Goal: Task Accomplishment & Management: Manage account settings

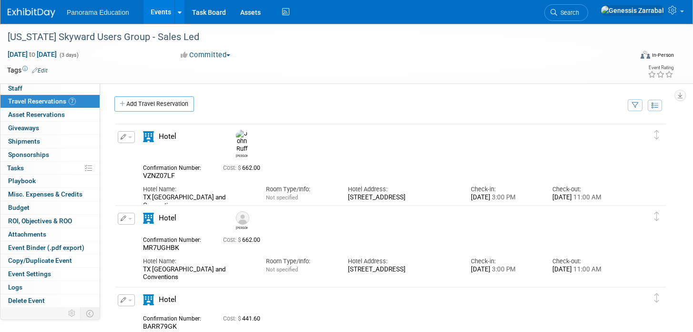
click at [152, 12] on link "Events" at bounding box center [160, 12] width 35 height 24
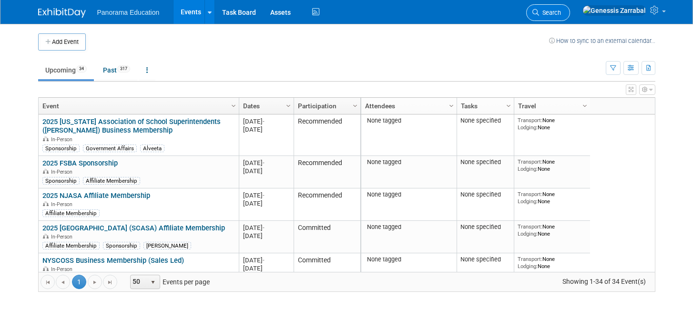
click at [561, 15] on span "Search" at bounding box center [550, 12] width 22 height 7
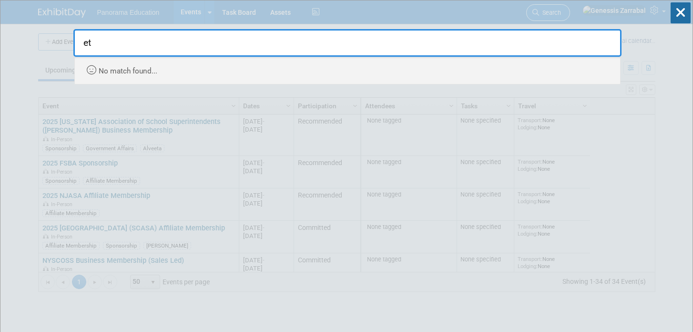
type input "e"
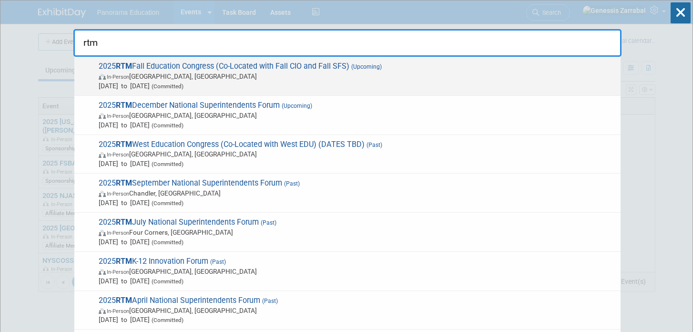
type input "rtm"
click at [332, 68] on span "2025 RTM Fall Education Congress (Co-Located with Fall CIO and Fall SFS) (Upcom…" at bounding box center [356, 75] width 520 height 29
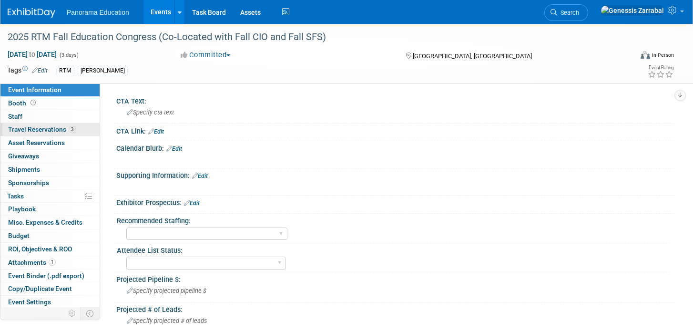
click at [50, 128] on span "Travel Reservations 3" at bounding box center [42, 129] width 68 height 8
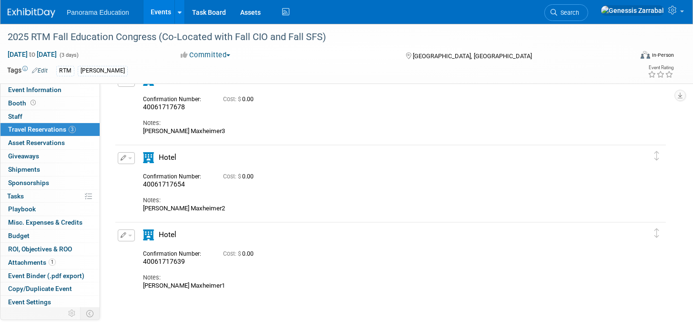
scroll to position [61, 0]
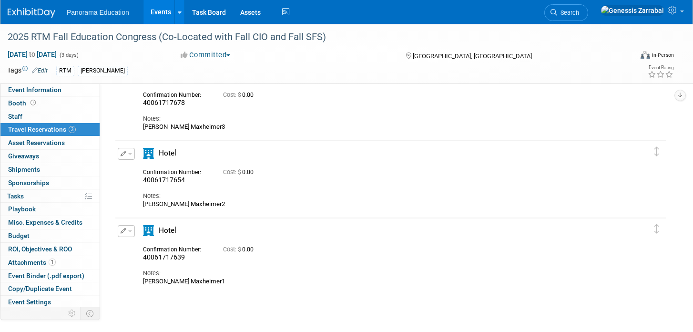
click at [131, 153] on span "button" at bounding box center [130, 154] width 4 height 2
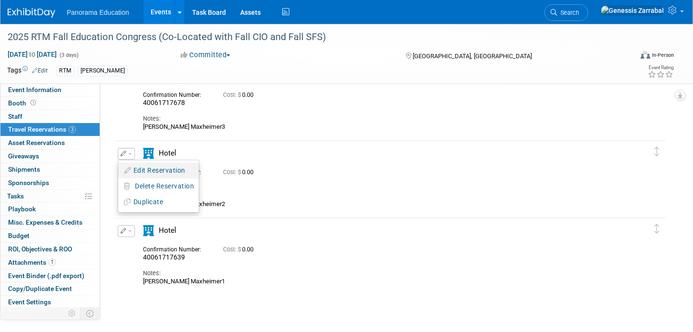
click at [140, 172] on button "Edit Reservation" at bounding box center [158, 170] width 81 height 14
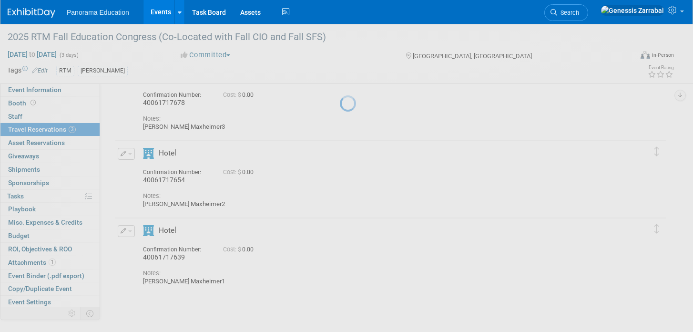
select select "9"
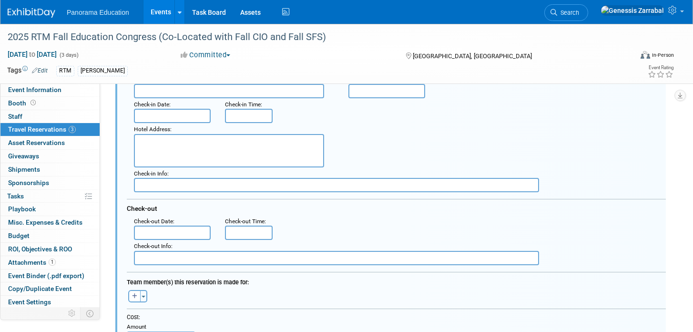
scroll to position [196, 0]
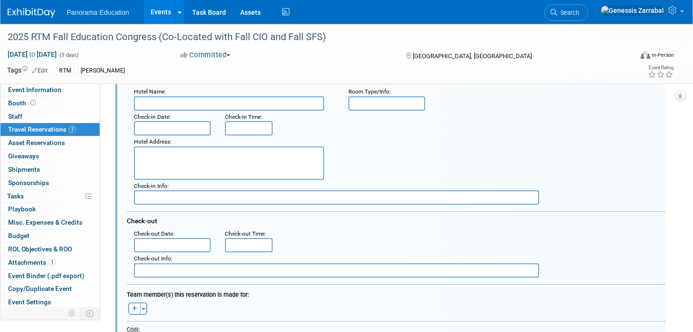
click at [169, 130] on input "text" at bounding box center [172, 128] width 77 height 14
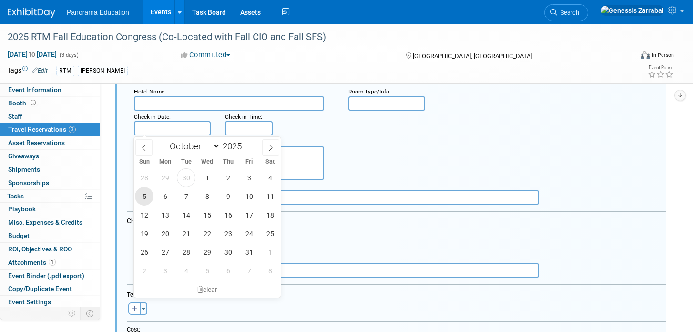
click at [143, 198] on span "5" at bounding box center [144, 196] width 19 height 19
type input "Oct 5, 2025"
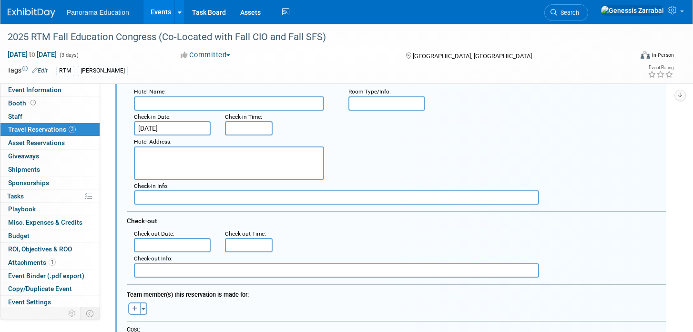
click at [158, 243] on input "text" at bounding box center [172, 245] width 77 height 14
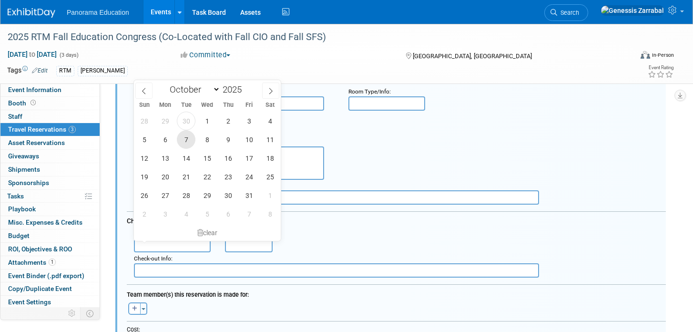
click at [186, 136] on span "7" at bounding box center [186, 139] width 19 height 19
type input "Oct 7, 2025"
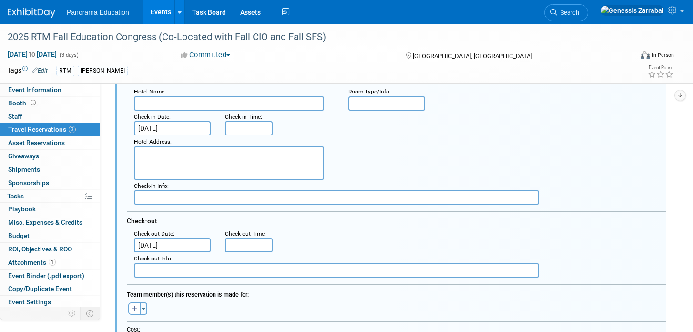
click at [382, 163] on div "Hotel Address :" at bounding box center [400, 157] width 546 height 44
click at [198, 105] on input "text" at bounding box center [229, 103] width 190 height 14
paste input "Omni Orlando Resort at ChampionsGate"
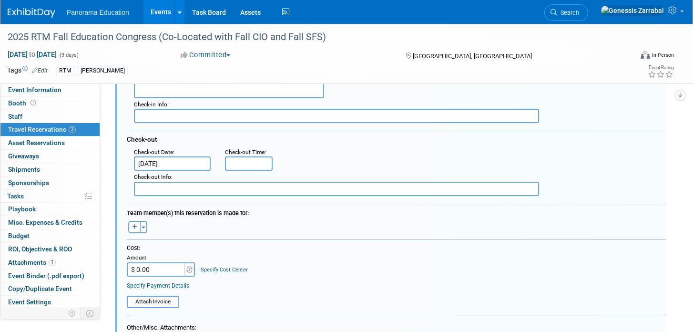
scroll to position [291, 0]
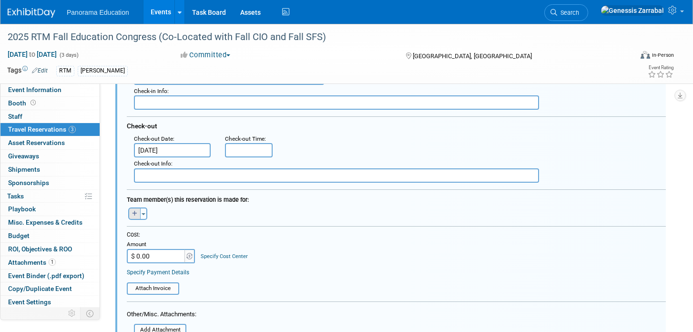
type input "Omni Orlando Resort at ChampionsGate"
click at [133, 214] on icon "button" at bounding box center [134, 214] width 5 height 6
select select
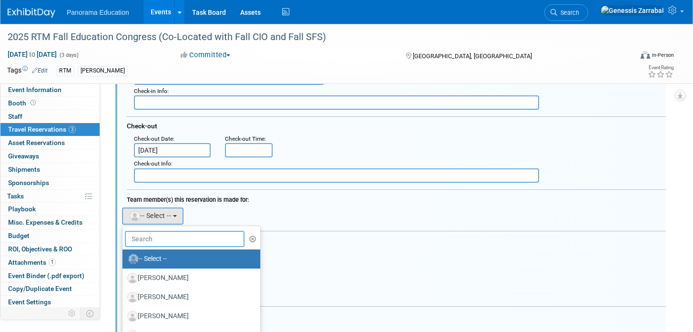
click at [165, 240] on input "text" at bounding box center [185, 239] width 120 height 16
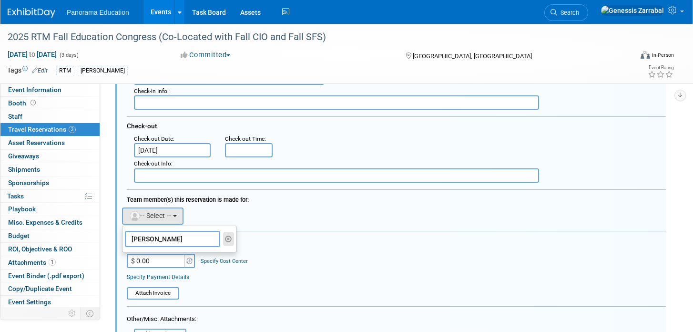
type input "nicole"
click at [225, 239] on icon "button" at bounding box center [228, 238] width 7 height 7
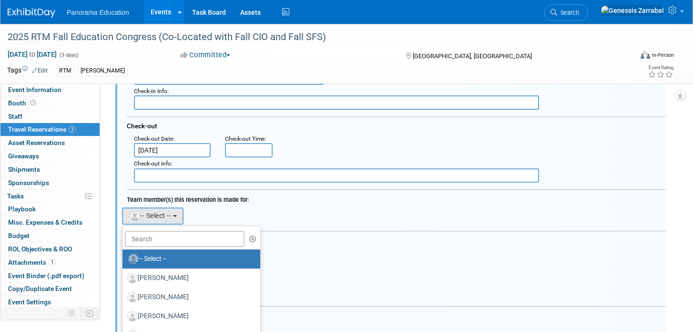
click at [317, 273] on div "Cost: Amount $ 0.00 Specify Cost Center Cost Center -- Not Specified --" at bounding box center [396, 258] width 539 height 46
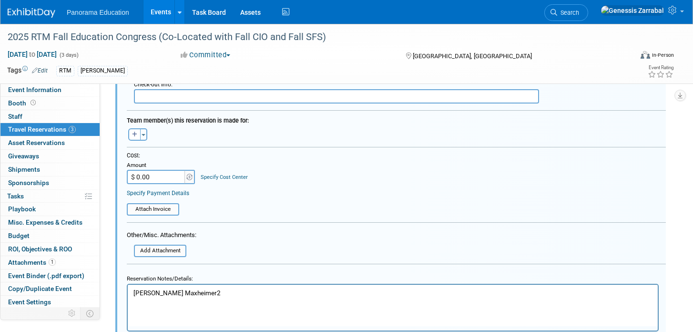
scroll to position [372, 0]
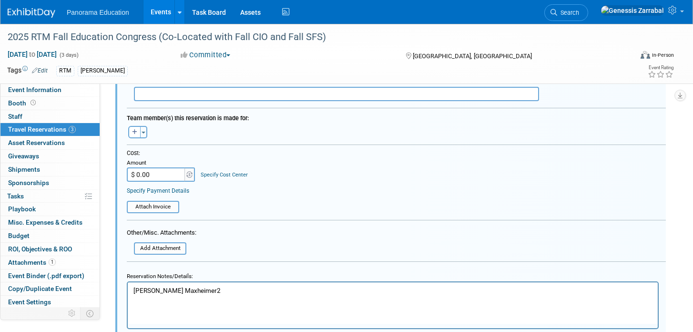
click at [185, 294] on html "Taylor Maxheimer2" at bounding box center [393, 288] width 530 height 13
drag, startPoint x: 196, startPoint y: 288, endPoint x: 102, endPoint y: 281, distance: 94.2
click at [128, 282] on html "Taylor Maxheimer2" at bounding box center [393, 288] width 530 height 13
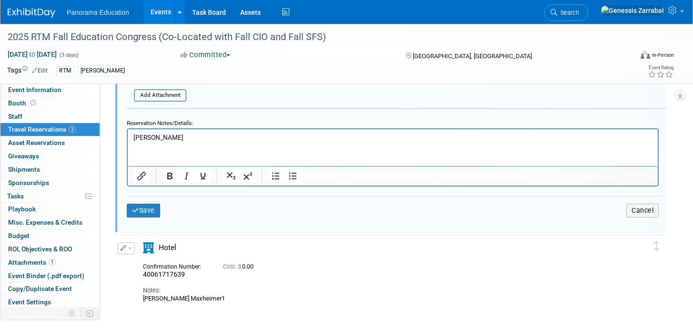
scroll to position [526, 0]
click at [136, 207] on icon "submit" at bounding box center [135, 209] width 7 height 7
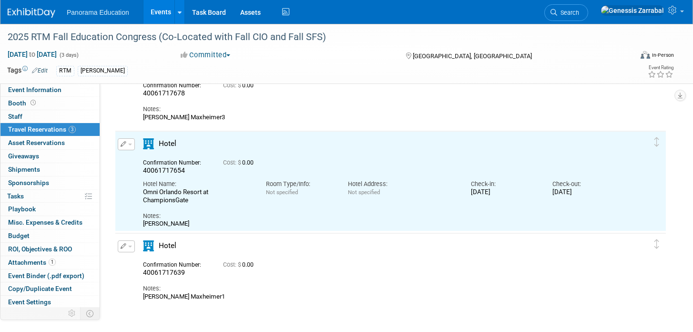
scroll to position [69, 0]
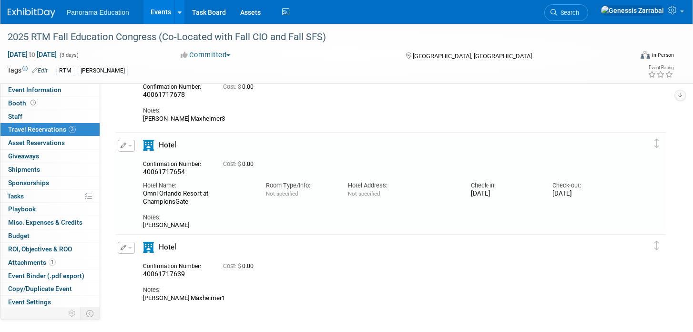
click at [116, 142] on div "Edit Reservation Delete Reservation" at bounding box center [125, 149] width 20 height 18
click at [129, 150] on button "button" at bounding box center [126, 146] width 17 height 12
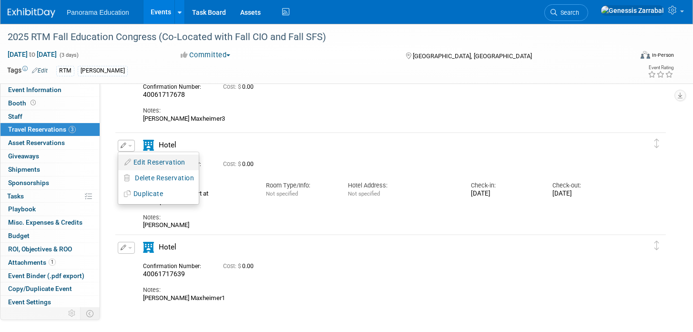
click at [140, 164] on button "Edit Reservation" at bounding box center [158, 162] width 81 height 14
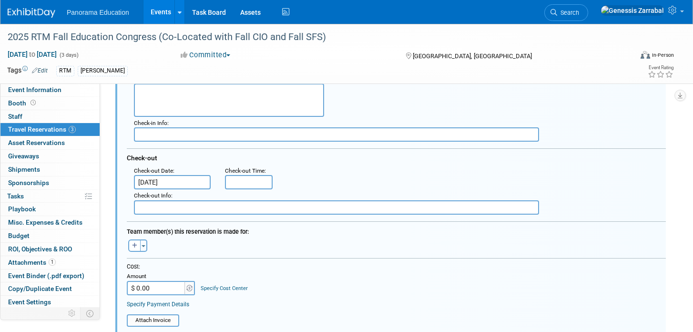
scroll to position [279, 0]
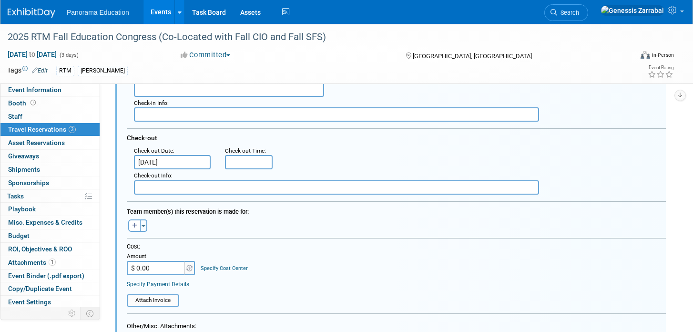
click at [157, 272] on input "$ 0.00" at bounding box center [157, 268] width 60 height 14
type input "$ 443.00"
click at [271, 296] on table "Attach Invoice" at bounding box center [396, 295] width 539 height 21
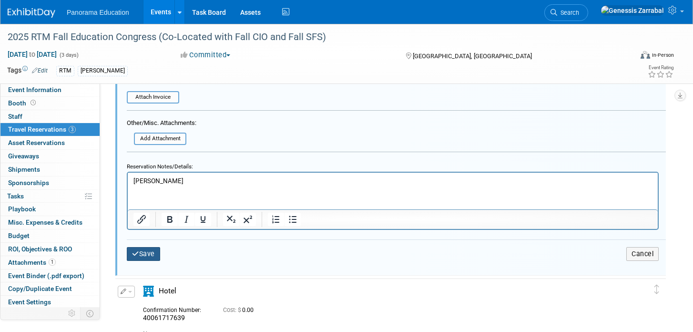
click at [141, 255] on button "Save" at bounding box center [143, 254] width 33 height 14
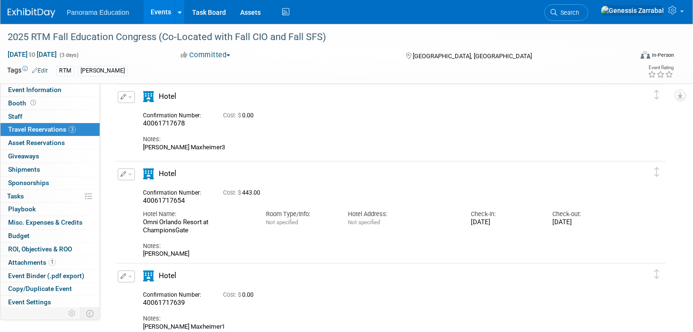
scroll to position [0, 0]
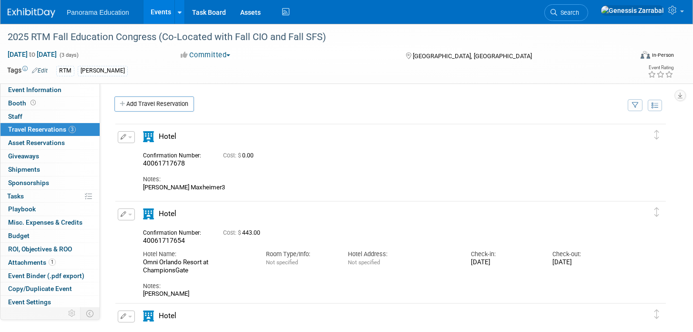
click at [181, 187] on div "Taylor Maxheimer3" at bounding box center [381, 187] width 477 height 8
copy div "Maxheimer3"
click at [129, 139] on button "button" at bounding box center [126, 137] width 17 height 12
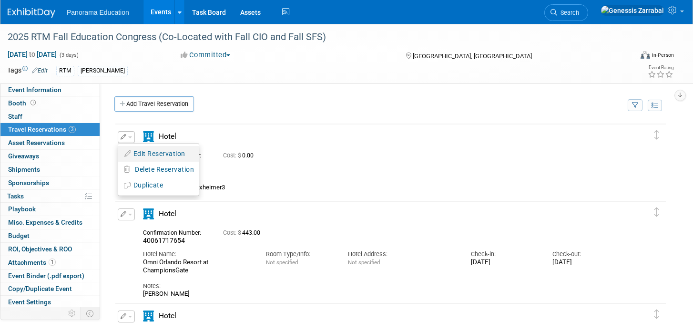
click at [160, 156] on button "Edit Reservation" at bounding box center [158, 154] width 81 height 14
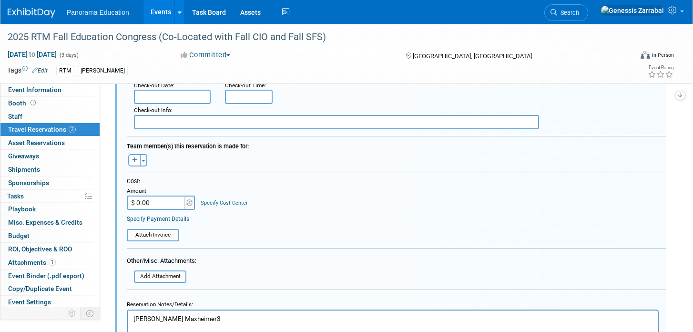
click at [225, 198] on div "Specify Cost Center" at bounding box center [224, 198] width 47 height 17
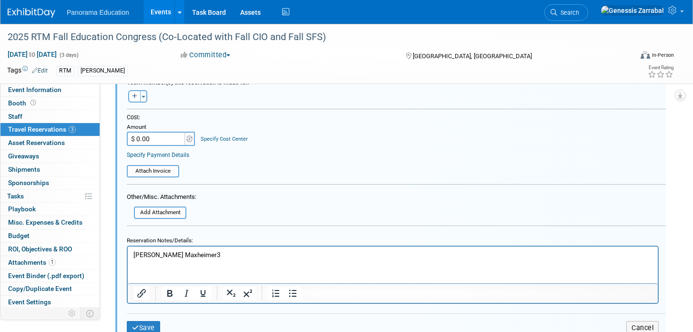
scroll to position [331, 0]
click at [159, 138] on input "$ 0.00" at bounding box center [157, 138] width 60 height 14
type input "$ 479.00"
drag, startPoint x: 180, startPoint y: 261, endPoint x: 173, endPoint y: 256, distance: 7.8
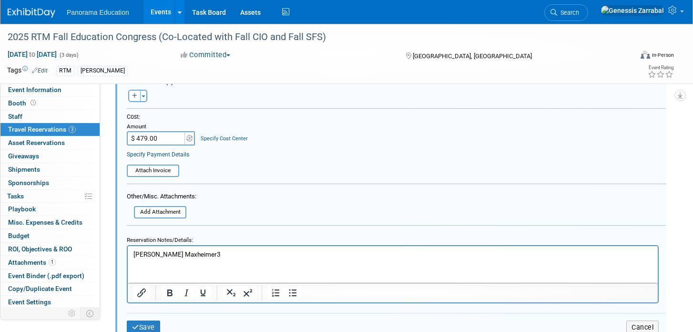
click at [180, 258] on html "Taylor Maxheimer3" at bounding box center [393, 251] width 530 height 13
click at [173, 256] on p "Taylor Maxheimer3" at bounding box center [392, 253] width 519 height 9
click at [169, 253] on p "Taylor Maxheimer3" at bounding box center [392, 253] width 519 height 9
click at [168, 253] on p "Taylor Maxheimer3" at bounding box center [392, 253] width 519 height 9
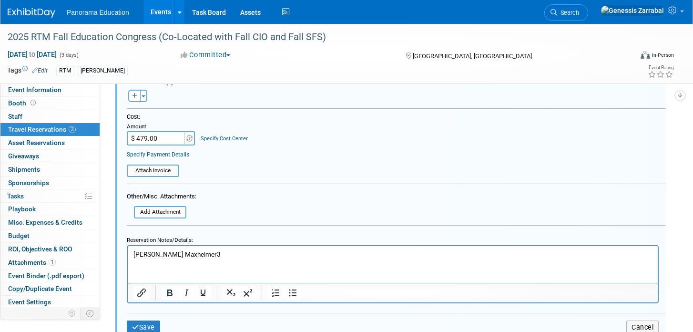
paste body "Rich Text Area. Press ALT-0 for help."
click at [213, 227] on div at bounding box center [396, 228] width 539 height 7
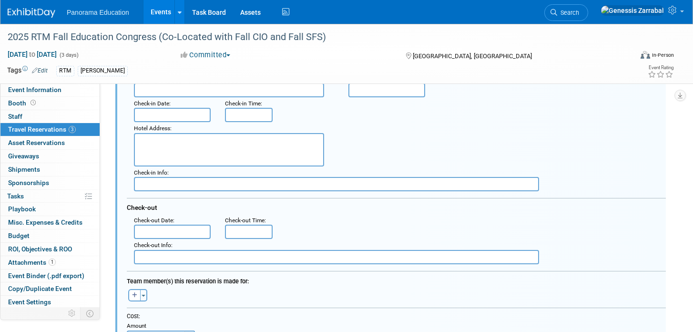
scroll to position [119, 0]
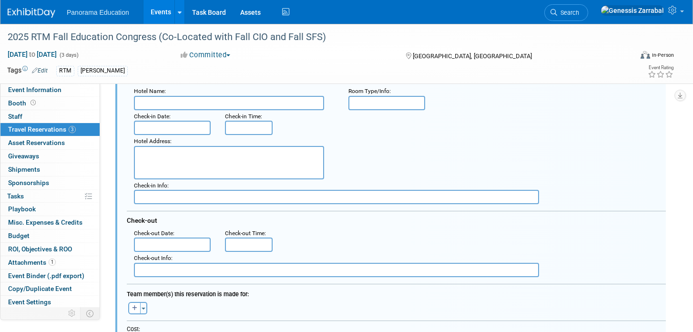
click at [172, 125] on input "text" at bounding box center [172, 128] width 77 height 14
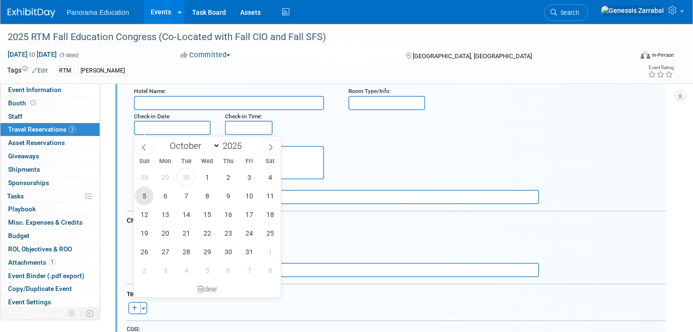
click at [145, 196] on span "5" at bounding box center [144, 195] width 19 height 19
type input "Oct 5, 2025"
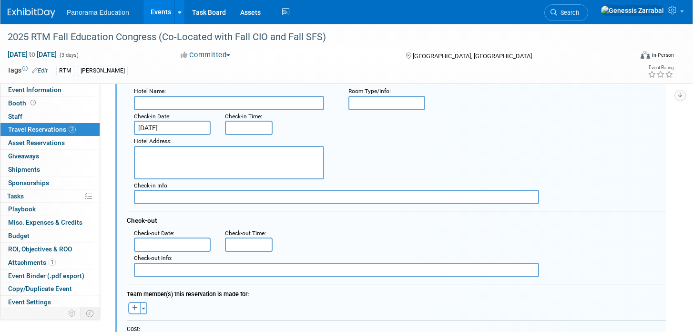
click at [162, 243] on input "text" at bounding box center [172, 244] width 77 height 14
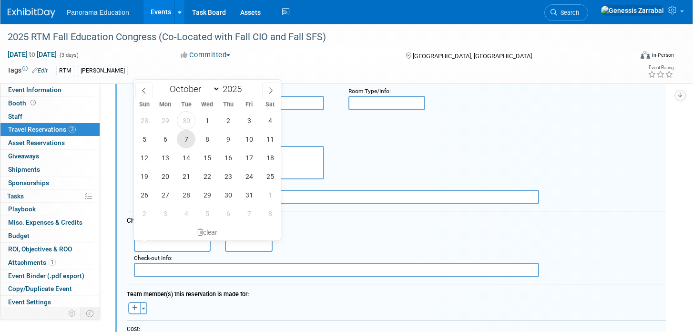
click at [190, 140] on span "7" at bounding box center [186, 139] width 19 height 19
type input "Oct 7, 2025"
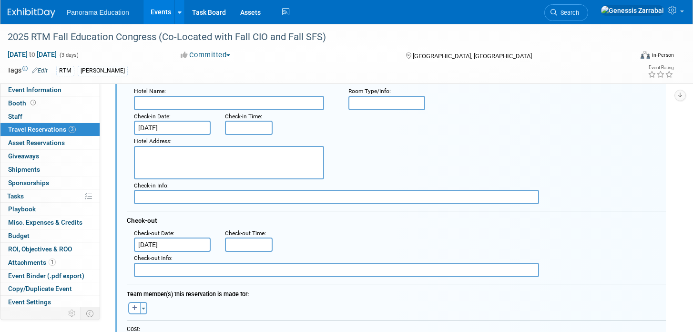
click at [309, 242] on div ": Check-out Date : Oct 7, 2025 Check-out Time :" at bounding box center [400, 239] width 546 height 25
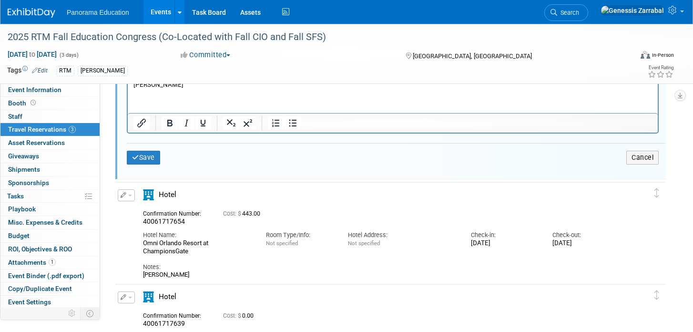
scroll to position [504, 0]
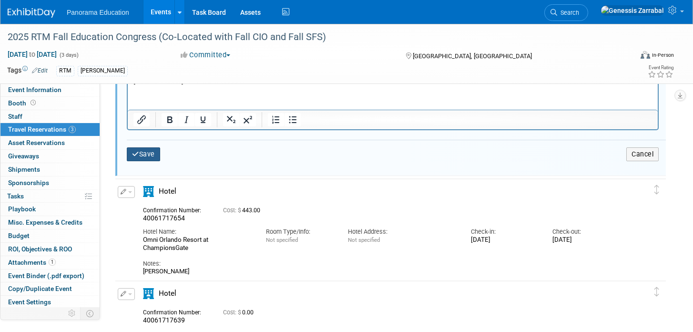
click at [146, 150] on button "Save" at bounding box center [143, 154] width 33 height 14
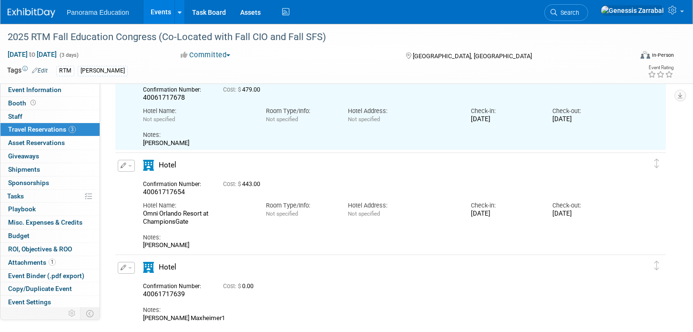
scroll to position [66, 0]
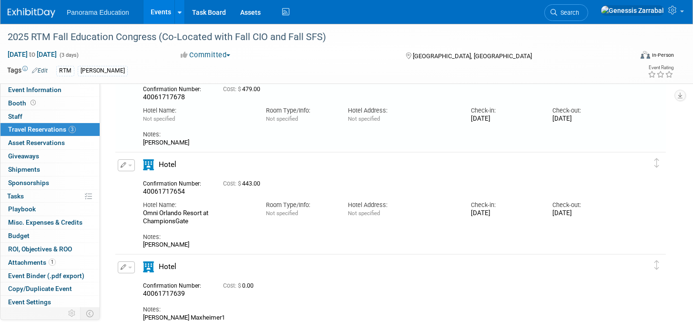
click at [128, 165] on span "button" at bounding box center [130, 165] width 4 height 2
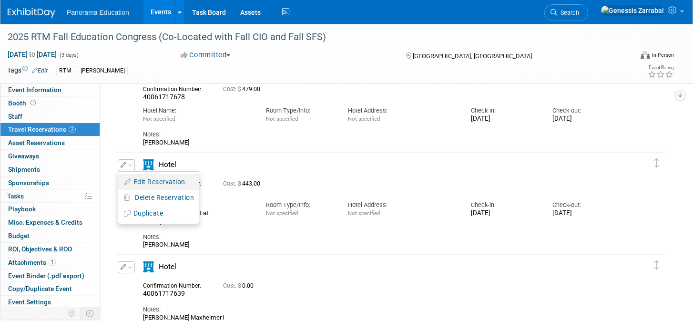
click at [135, 177] on button "Edit Reservation" at bounding box center [158, 182] width 81 height 14
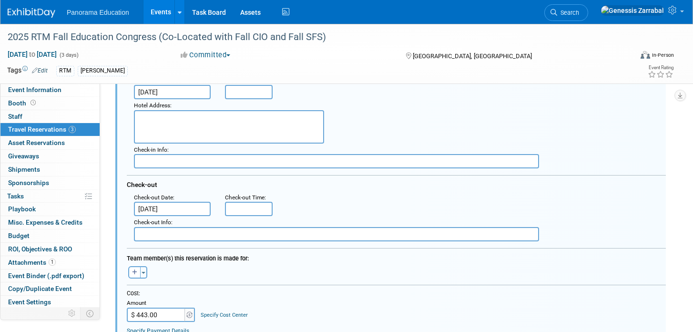
scroll to position [250, 0]
click at [168, 312] on input "$ 443.00" at bounding box center [157, 313] width 60 height 14
type input "$ 479.00"
click at [304, 291] on div "Cost:" at bounding box center [396, 292] width 539 height 8
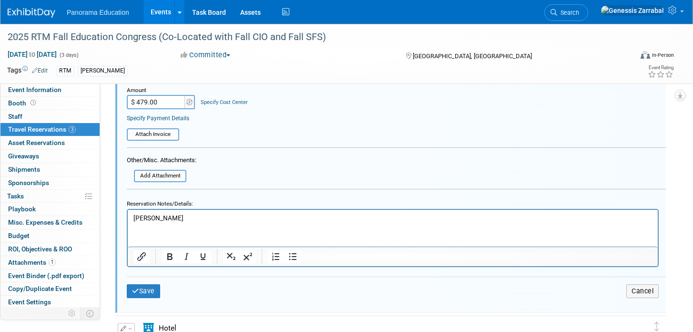
scroll to position [476, 0]
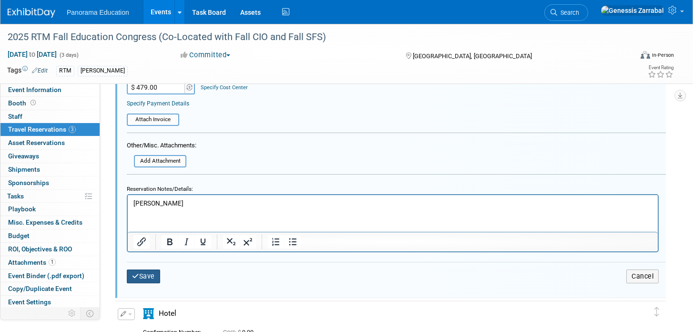
click at [147, 272] on button "Save" at bounding box center [143, 276] width 33 height 14
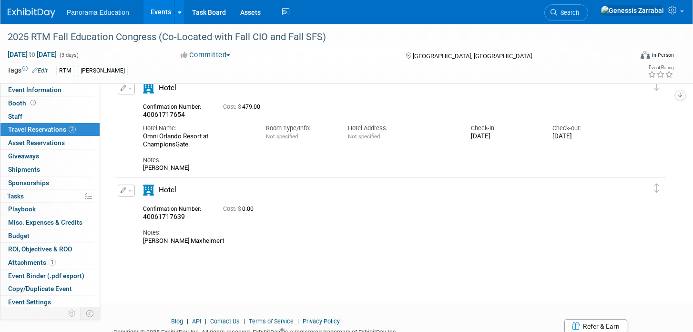
scroll to position [111, 0]
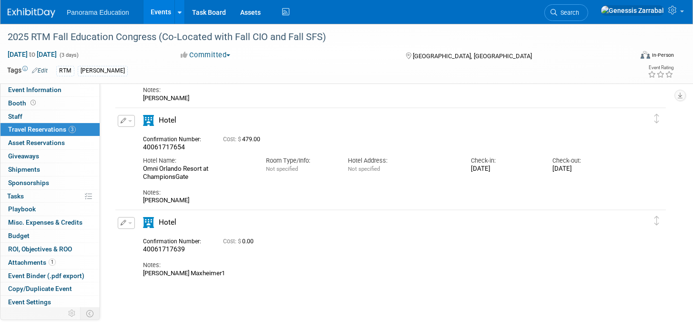
click at [124, 224] on icon "button" at bounding box center [124, 223] width 6 height 6
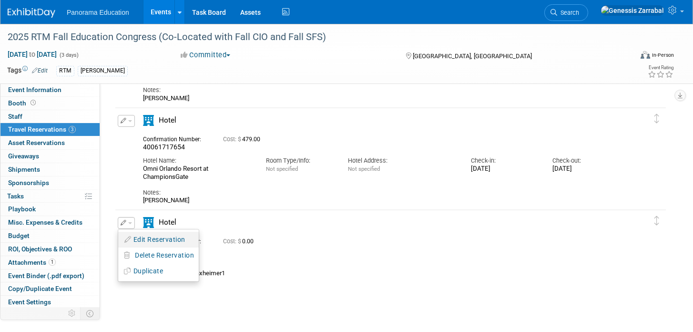
click at [138, 242] on button "Edit Reservation" at bounding box center [158, 240] width 81 height 14
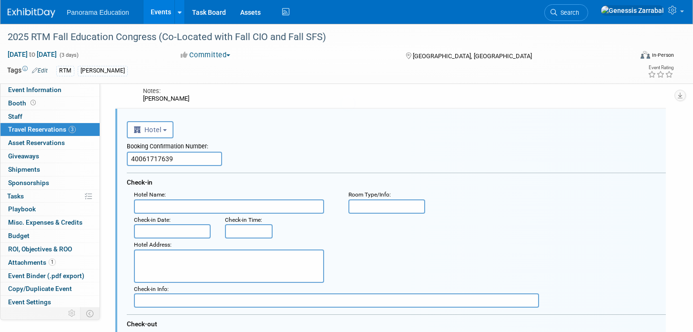
scroll to position [213, 0]
click at [132, 160] on input "40061717639" at bounding box center [174, 158] width 95 height 14
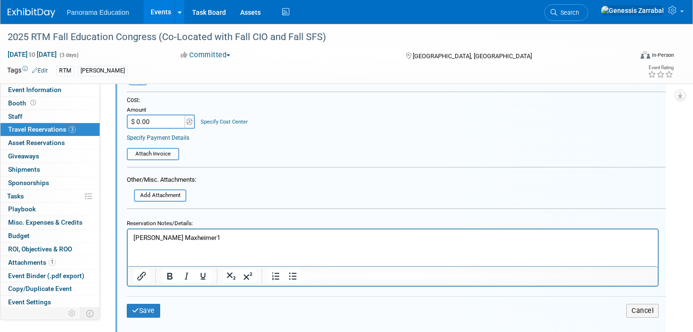
scroll to position [565, 0]
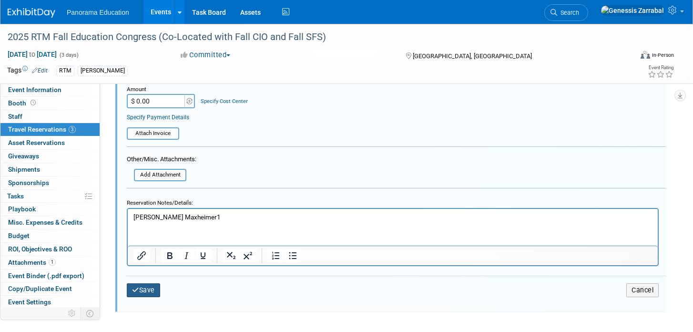
type input "CANCELLED - 40061717639"
click at [147, 295] on button "Save" at bounding box center [143, 290] width 33 height 14
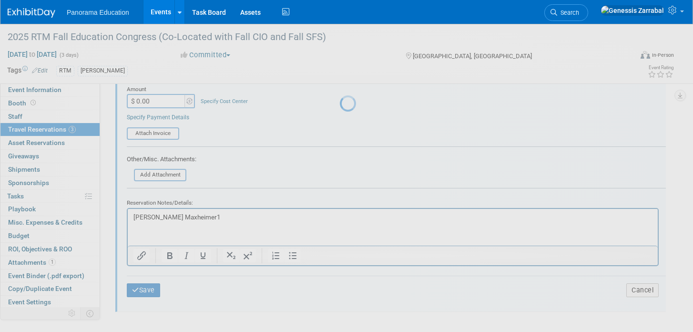
scroll to position [181, 0]
